Goal: Task Accomplishment & Management: Use online tool/utility

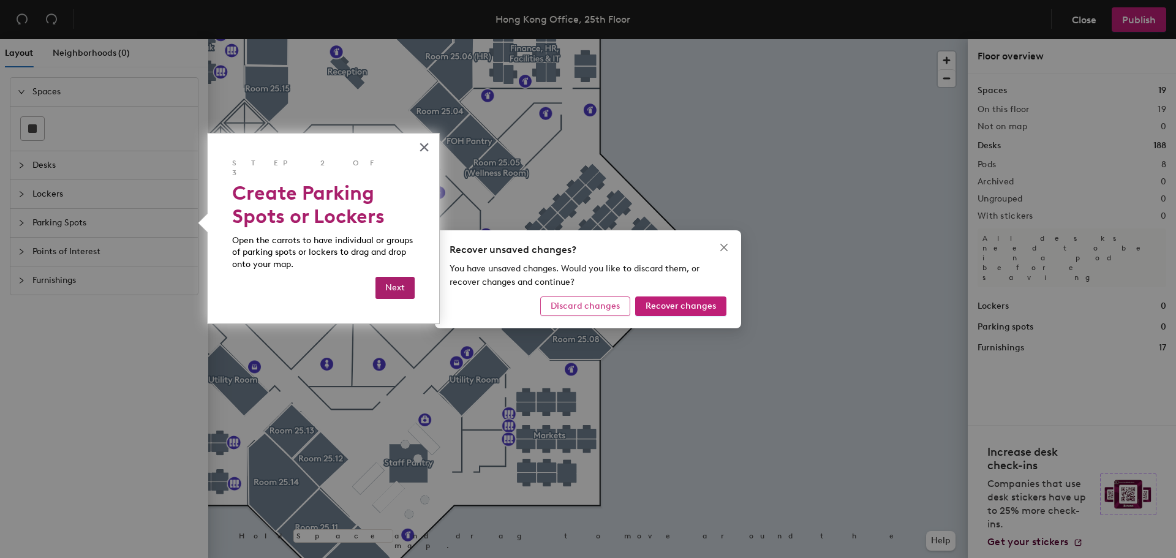
click at [609, 306] on span "Discard changes" at bounding box center [585, 306] width 69 height 10
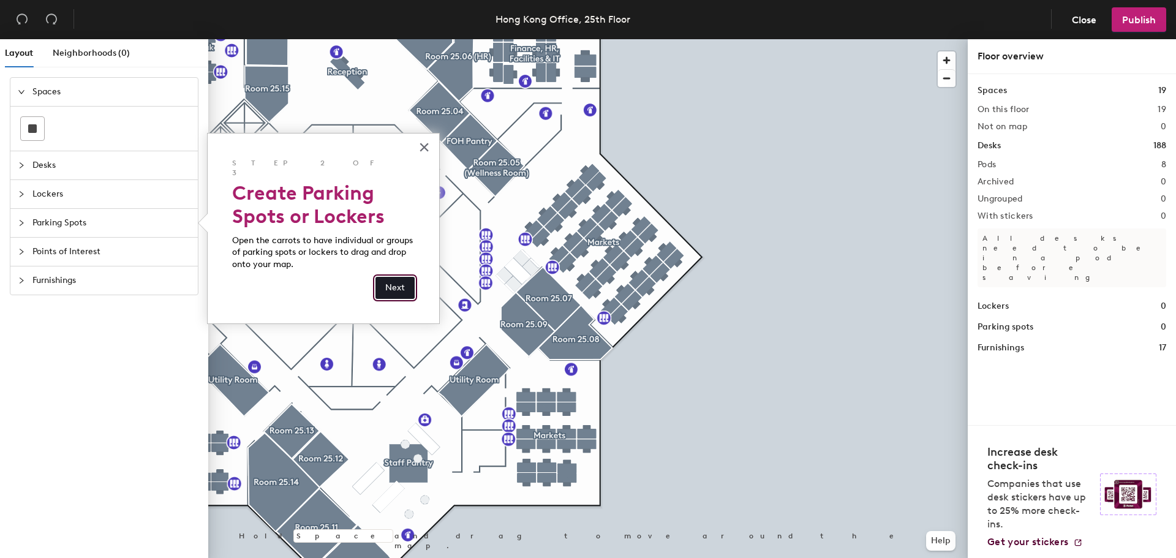
click at [380, 281] on button "Next" at bounding box center [395, 288] width 39 height 22
